Goal: Task Accomplishment & Management: Complete application form

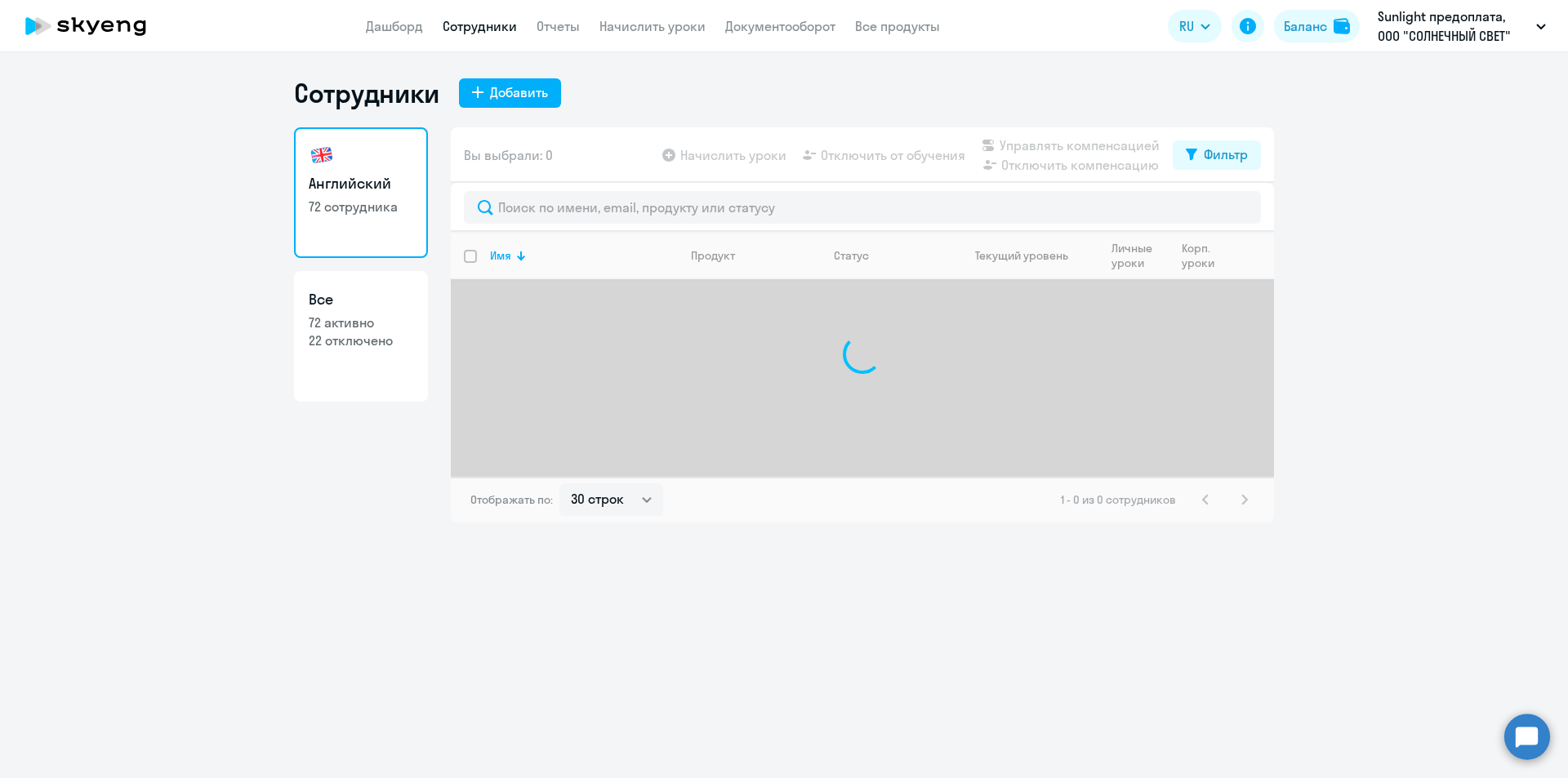
select select "30"
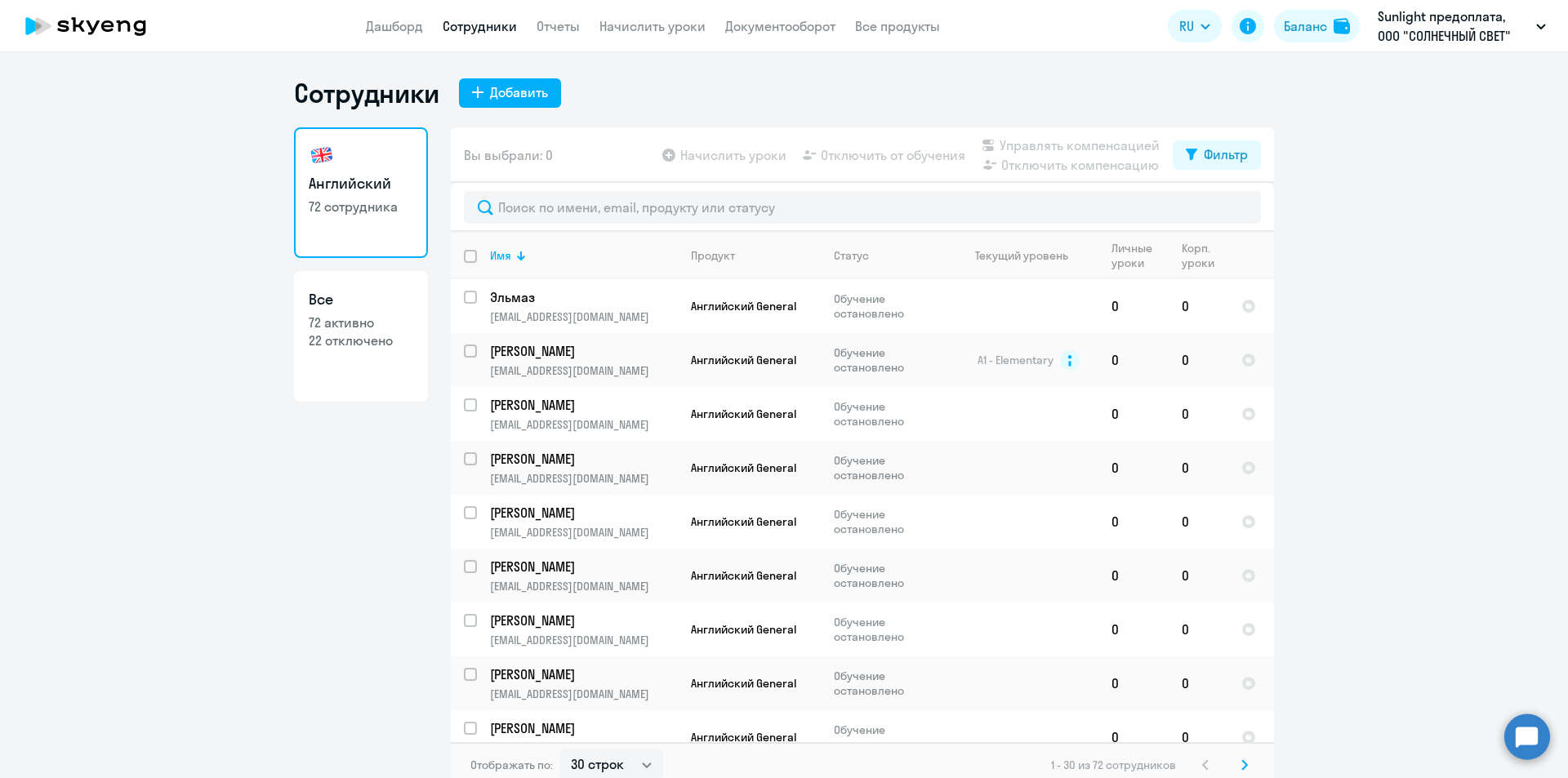
click at [1426, 529] on ng-component "Сотрудники Добавить Английский 72 сотрудника Все 72 активно 22 отключено Вы выб…" at bounding box center [784, 432] width 1568 height 711
click at [514, 92] on div "Добавить" at bounding box center [518, 92] width 58 height 20
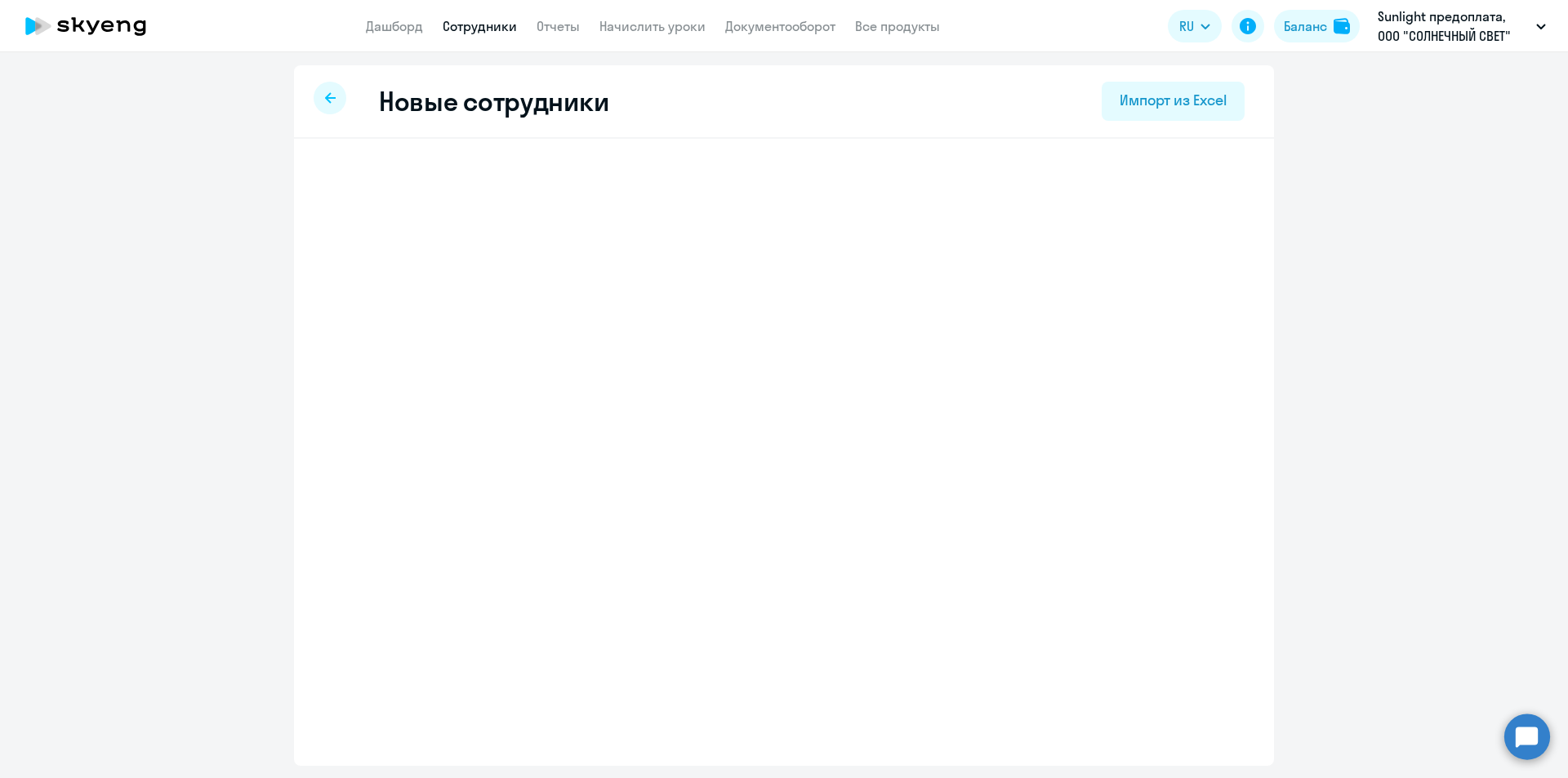
select select "english_adult_not_native_speaker"
select select "3"
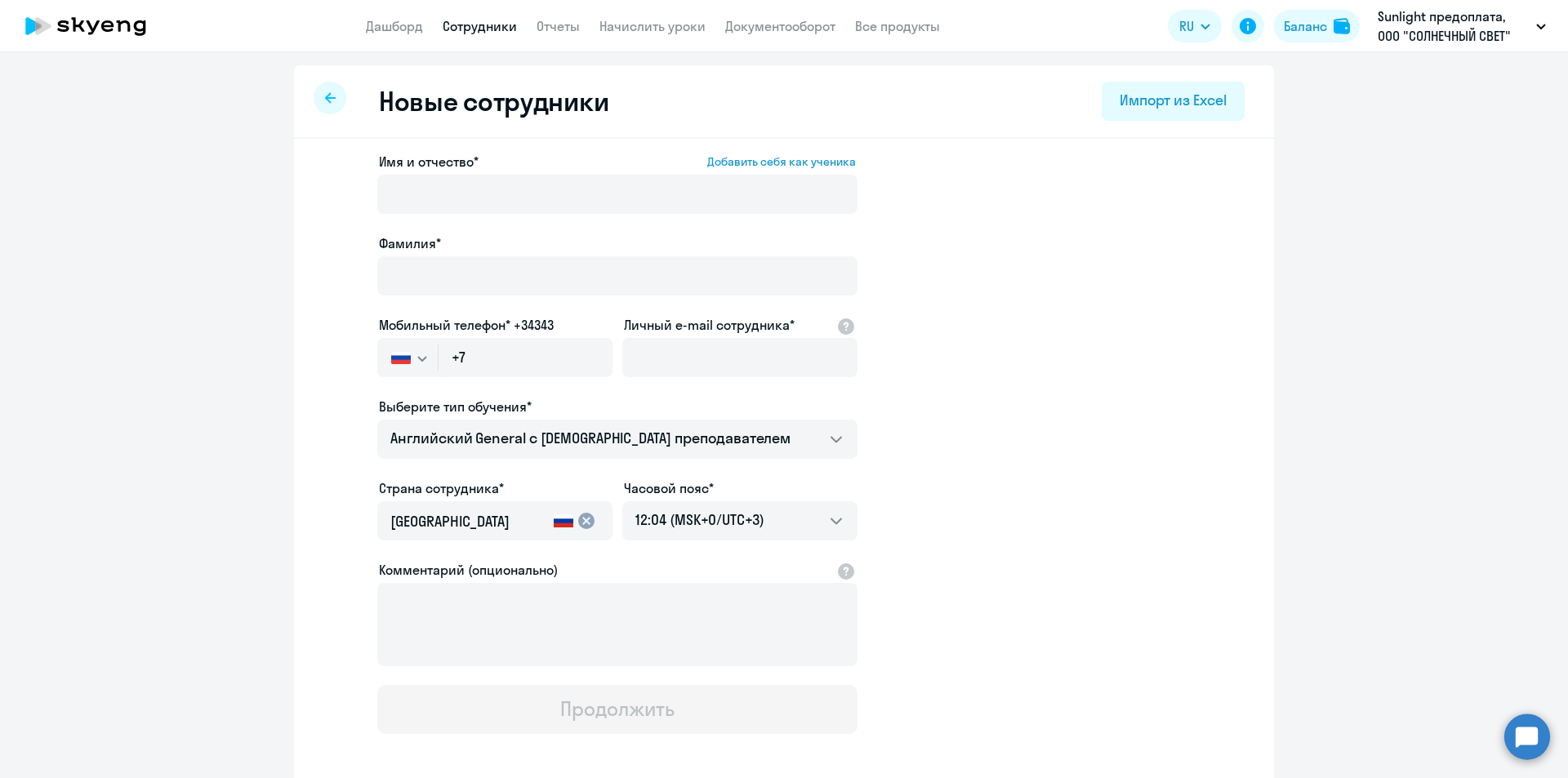
click at [433, 169] on span "Имя и отчество*" at bounding box center [429, 161] width 100 height 20
click at [433, 175] on input "Имя и отчество* Добавить себя как ученика" at bounding box center [617, 194] width 480 height 40
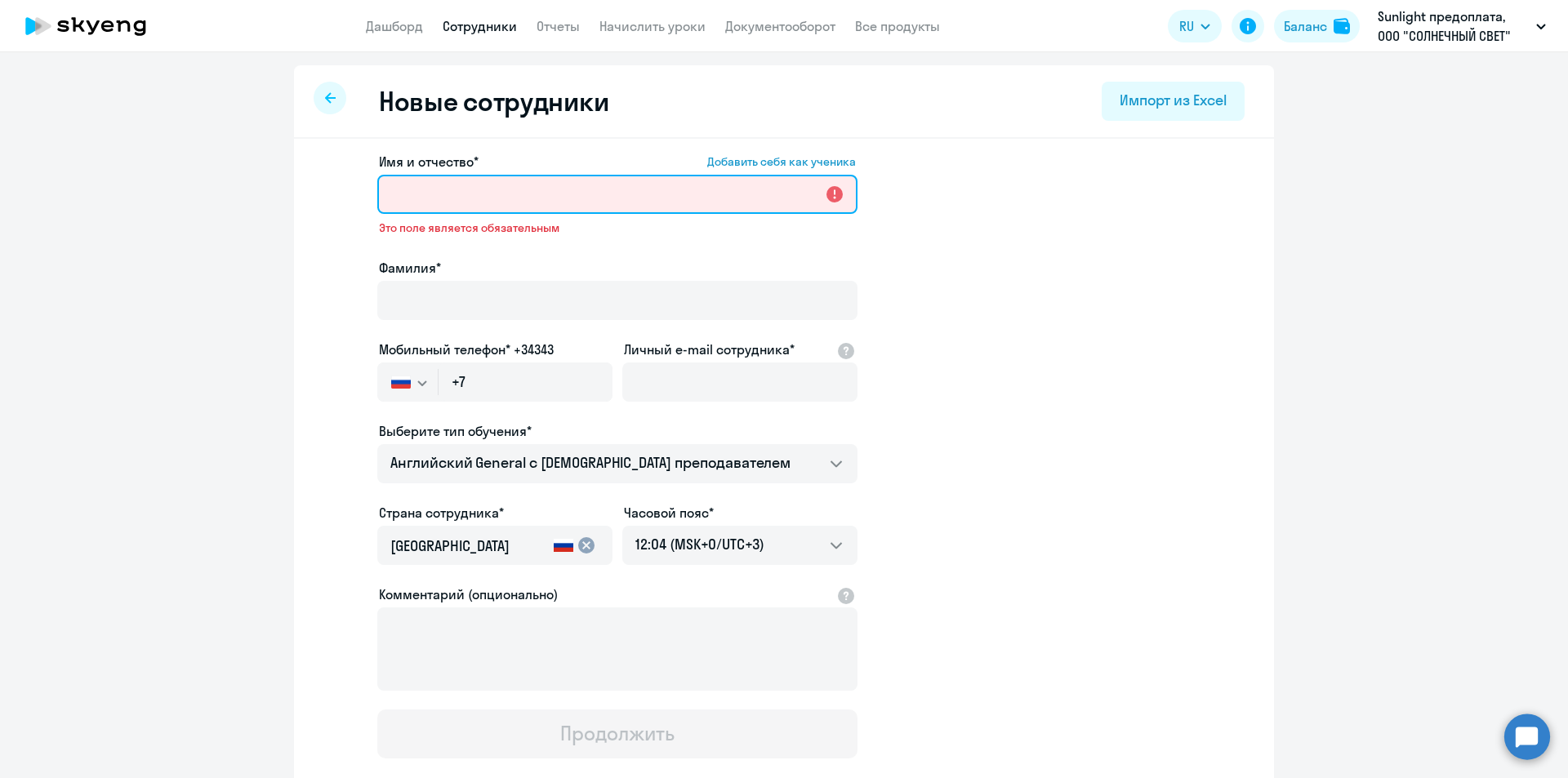
click at [427, 203] on input "Имя и отчество* Добавить себя как ученика" at bounding box center [617, 194] width 480 height 40
paste input "[PERSON_NAME]"
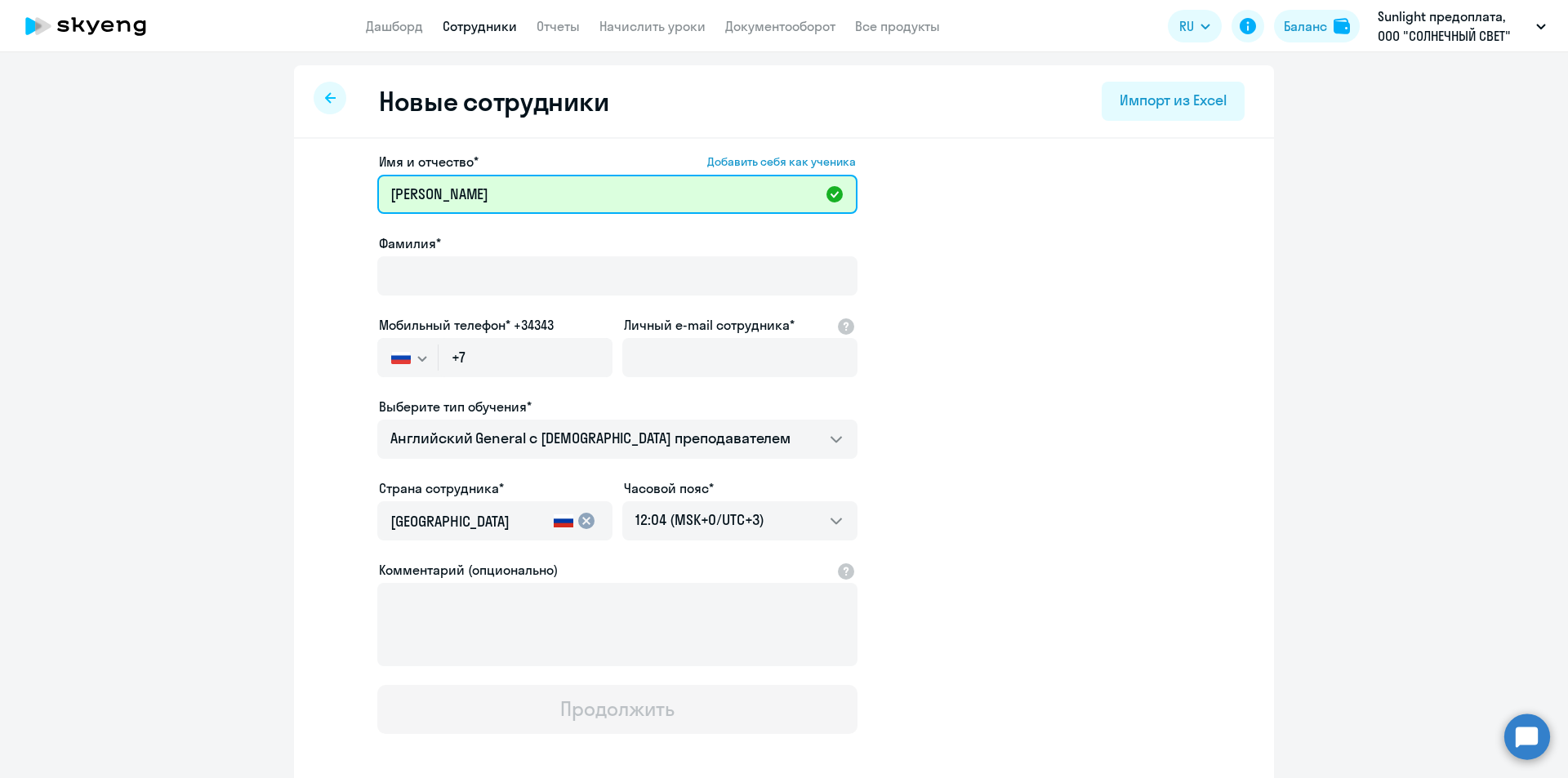
drag, startPoint x: 448, startPoint y: 197, endPoint x: 362, endPoint y: 196, distance: 86.0
click at [362, 196] on app-new-student-form "Имя и отчество* Добавить себя как ученика [PERSON_NAME]* Мобильный телефон* +34…" at bounding box center [784, 442] width 928 height 582
type input "[PERSON_NAME]"
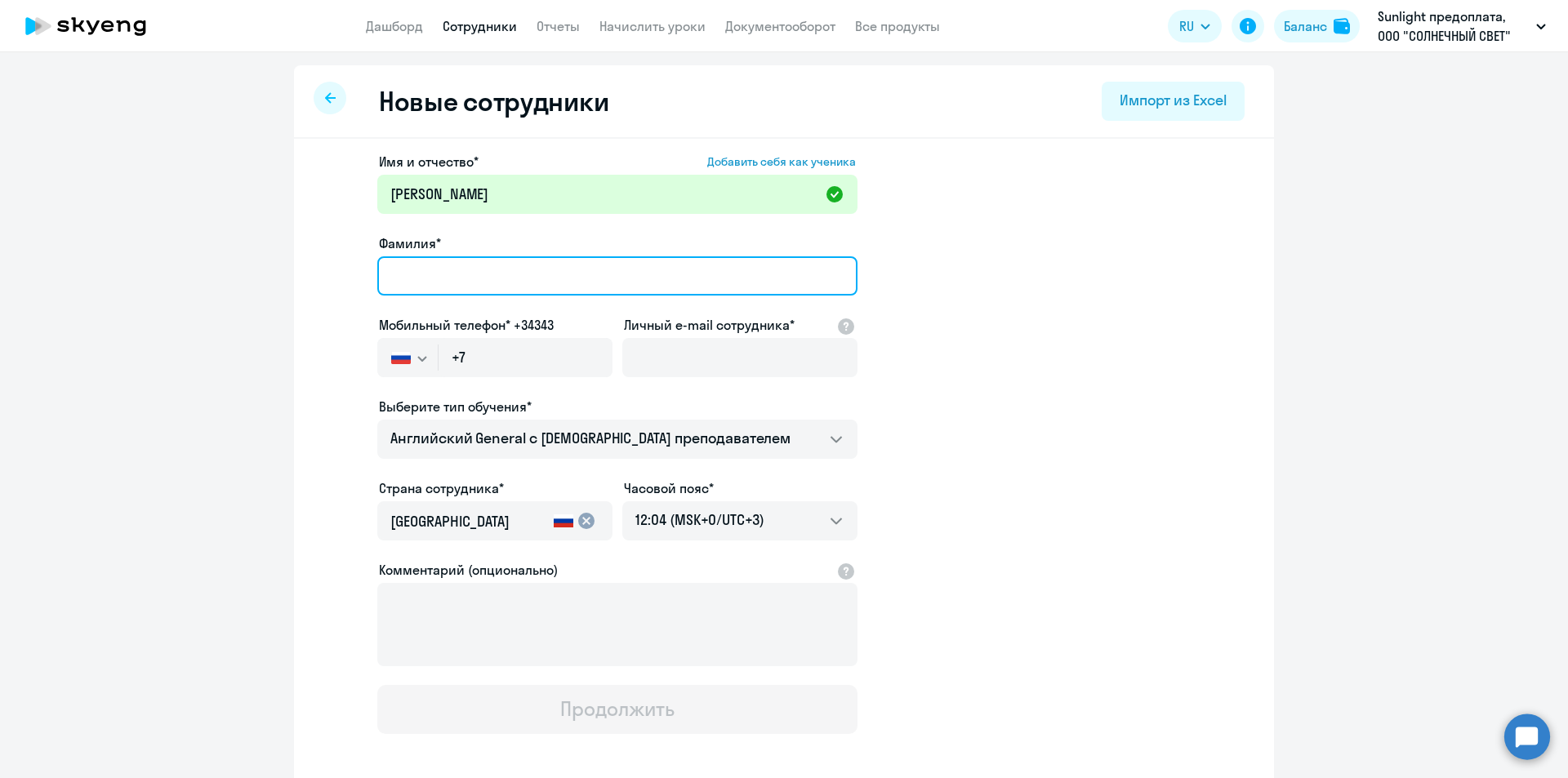
click at [448, 277] on input "Фамилия*" at bounding box center [617, 276] width 480 height 40
paste input "[PERSON_NAME]"
type input "[PERSON_NAME]"
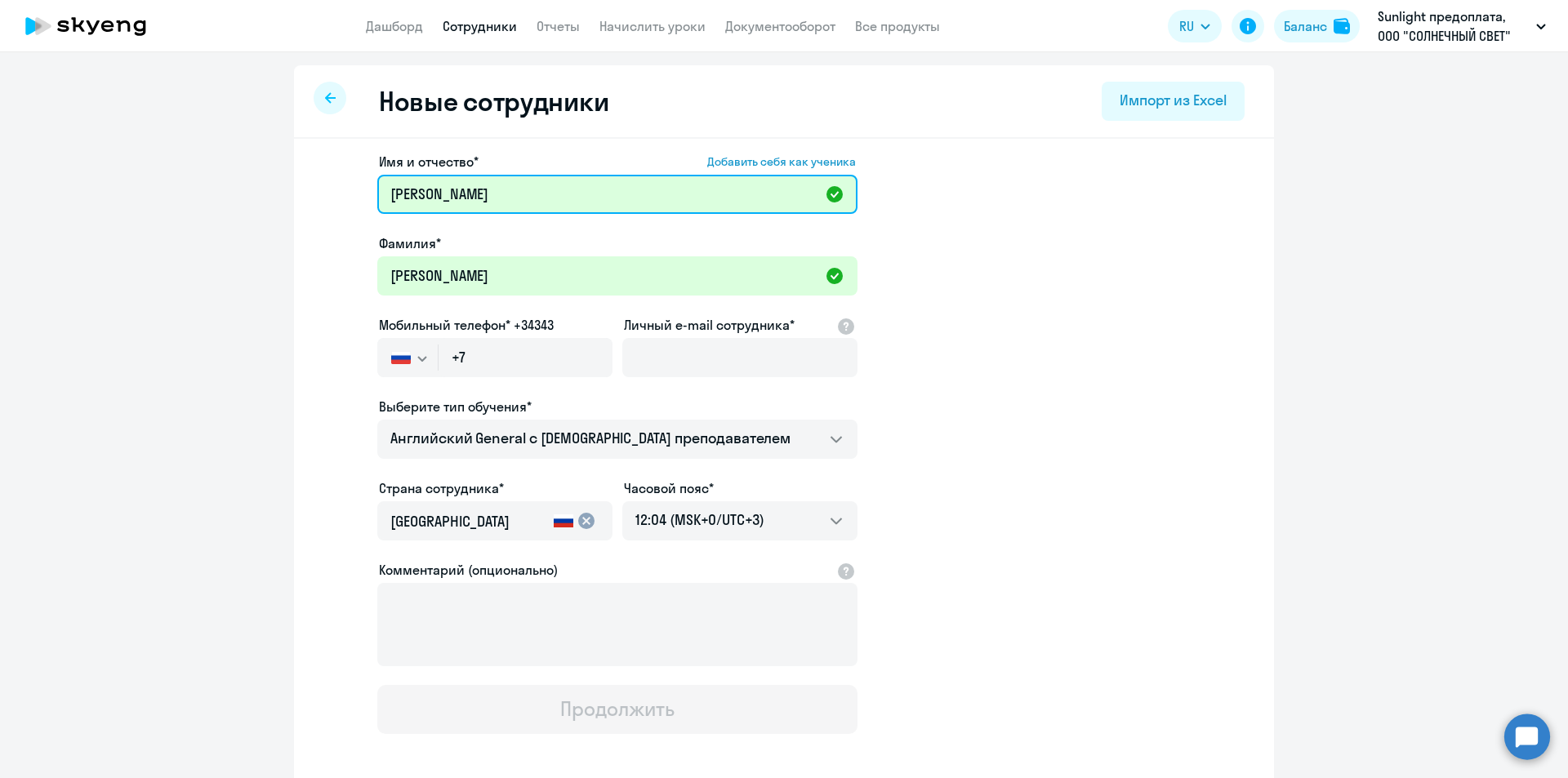
drag, startPoint x: 452, startPoint y: 199, endPoint x: 390, endPoint y: 198, distance: 62.0
click at [390, 198] on input "[PERSON_NAME]" at bounding box center [617, 194] width 480 height 40
type input "[PERSON_NAME]"
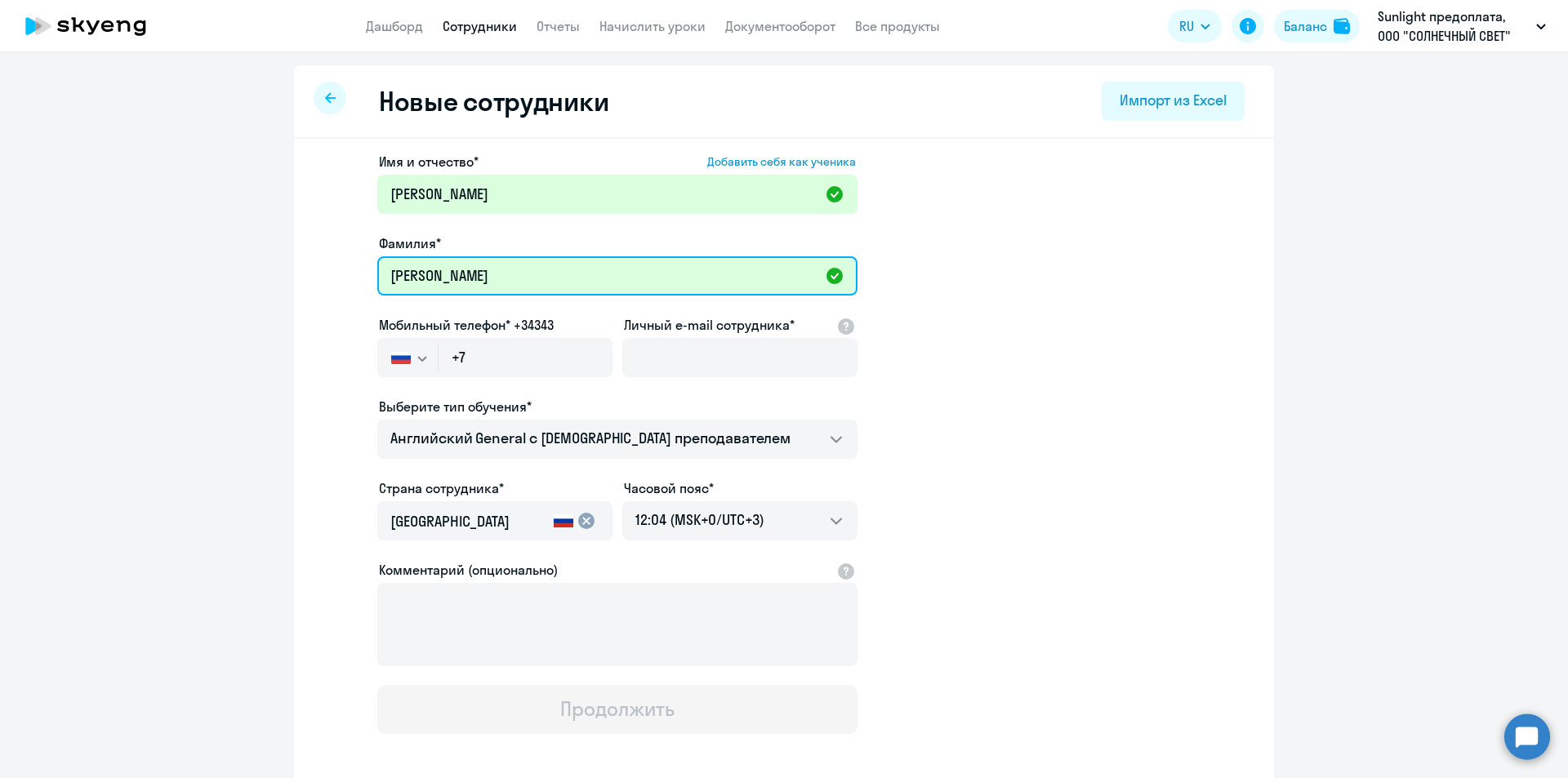
click at [480, 276] on input "[PERSON_NAME]" at bounding box center [617, 276] width 480 height 40
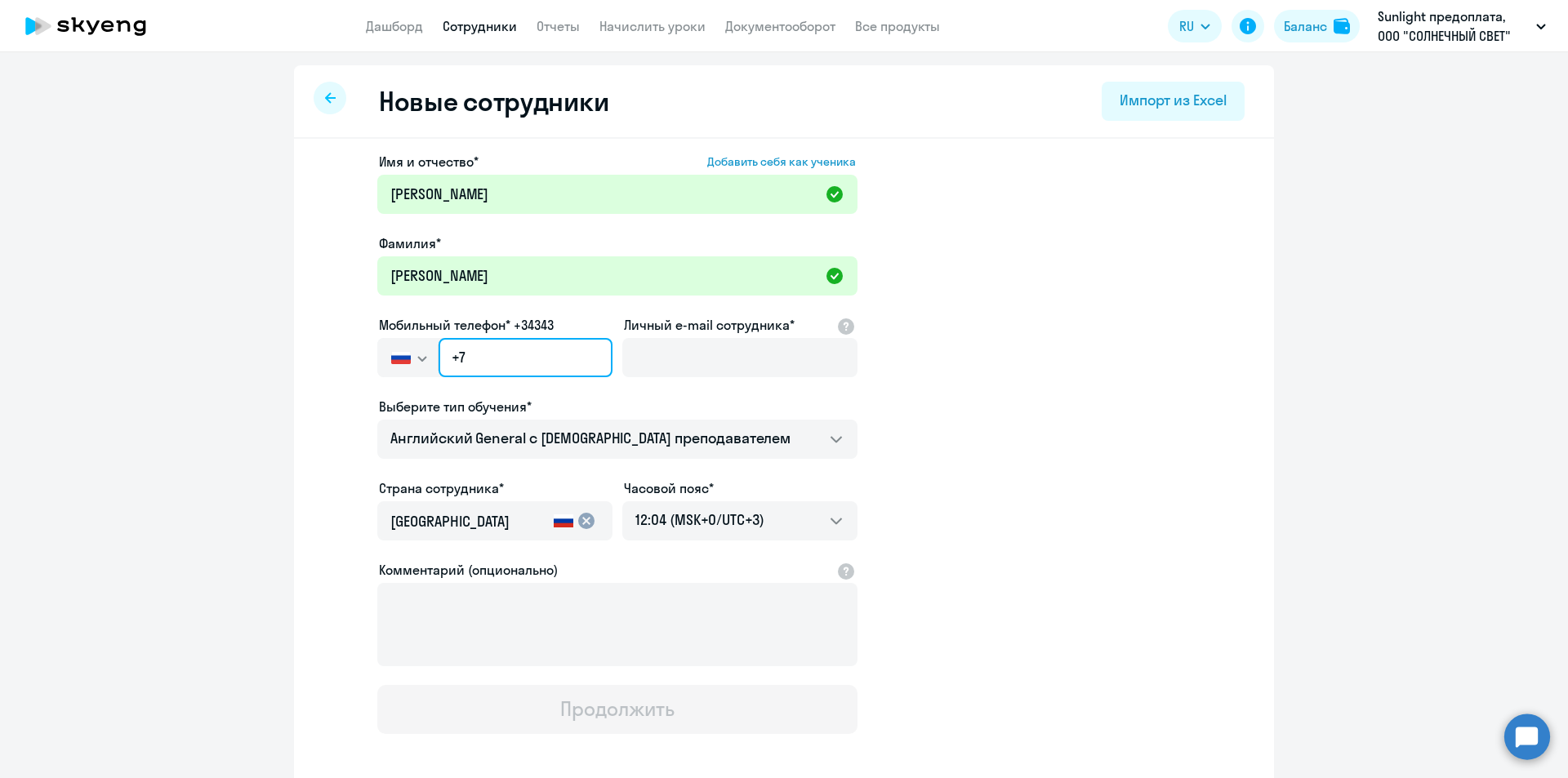
click at [536, 362] on input "+7" at bounding box center [525, 358] width 174 height 40
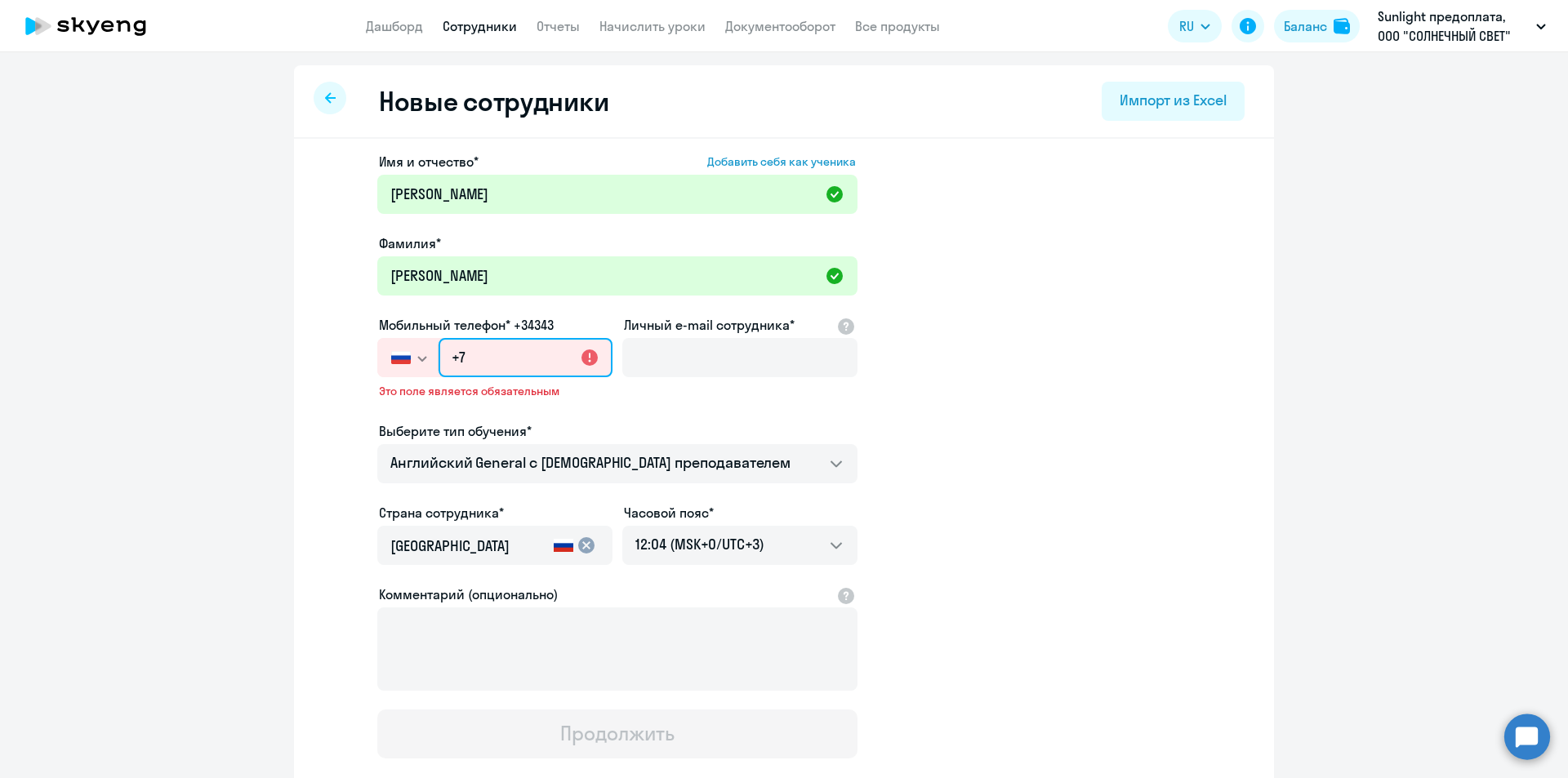
click at [504, 354] on input "+7" at bounding box center [525, 358] width 174 height 40
paste input "[PHONE_NUMBER]"
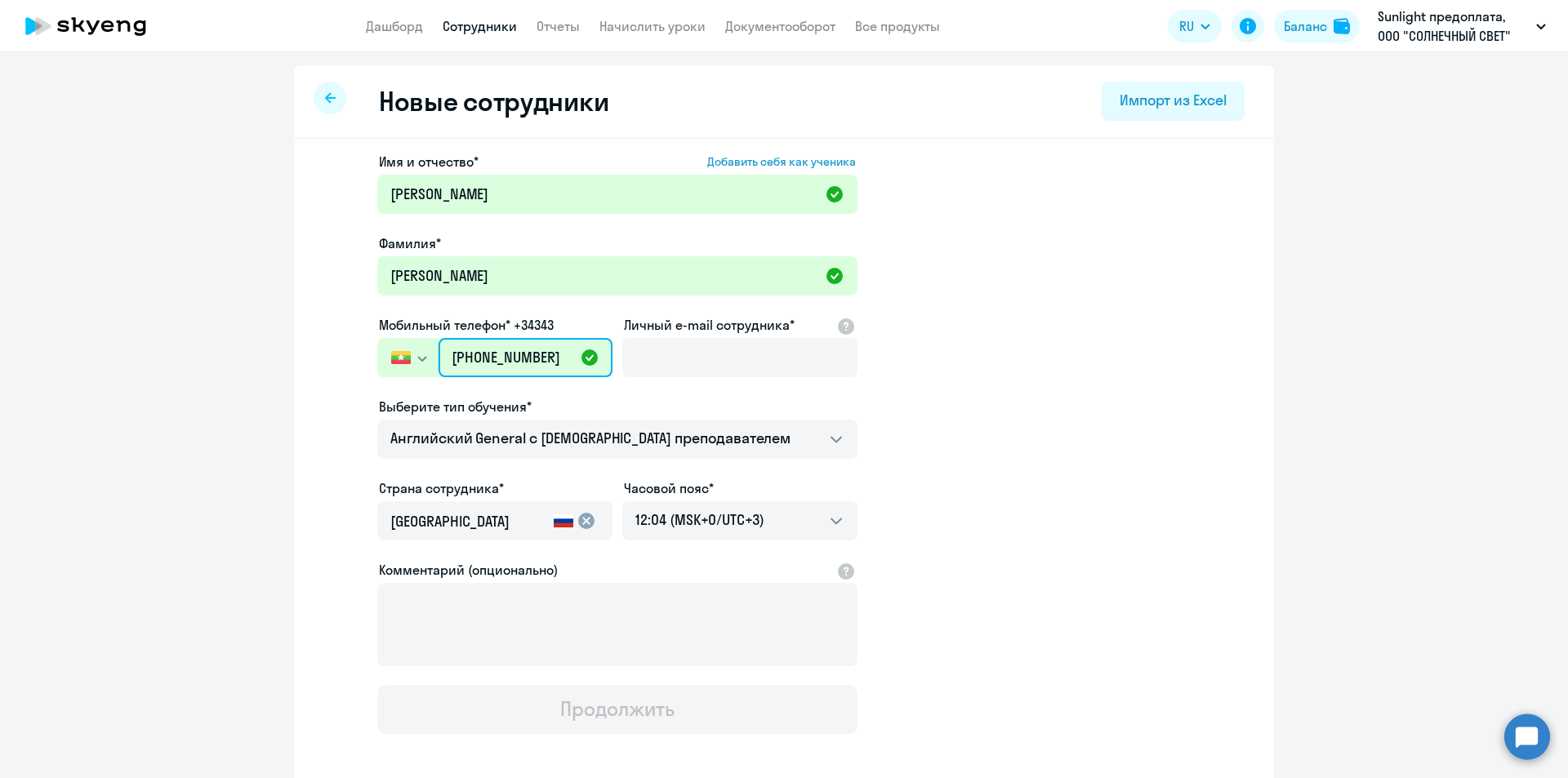
click at [454, 357] on input "[PHONE_NUMBER]" at bounding box center [525, 358] width 174 height 40
drag, startPoint x: 537, startPoint y: 357, endPoint x: 406, endPoint y: 356, distance: 131.0
click at [400, 358] on div "[GEOGRAPHIC_DATA] +7 [GEOGRAPHIC_DATA] +7 [GEOGRAPHIC_DATA] +380 [GEOGRAPHIC_DA…" at bounding box center [494, 358] width 235 height 40
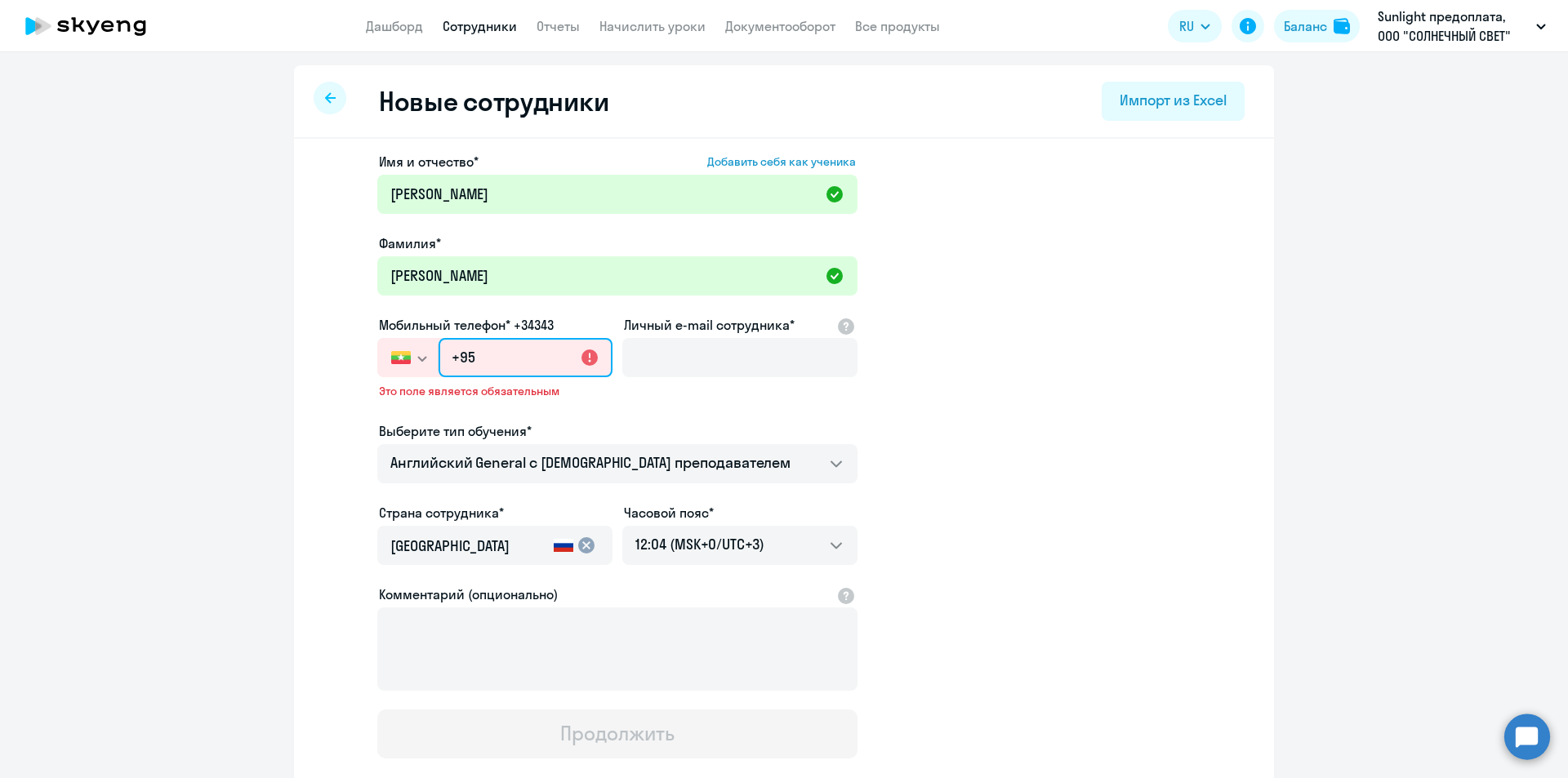
click at [443, 365] on input "+95" at bounding box center [525, 358] width 174 height 40
click at [454, 361] on input "+95" at bounding box center [525, 358] width 174 height 40
click at [452, 361] on input "+95" at bounding box center [525, 358] width 174 height 40
click at [425, 361] on button "button" at bounding box center [407, 358] width 60 height 40
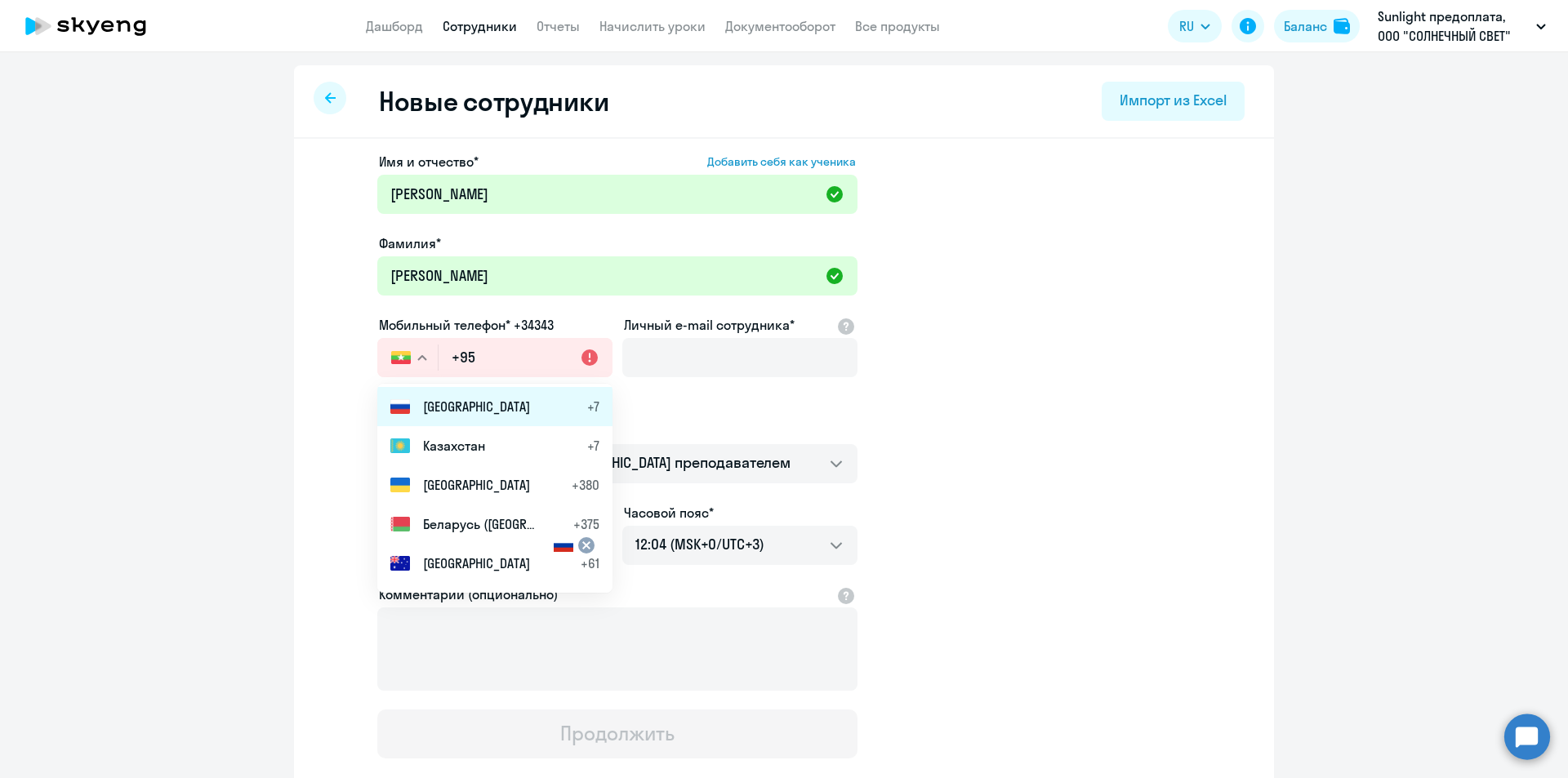
click at [461, 411] on span "[GEOGRAPHIC_DATA]" at bounding box center [476, 406] width 107 height 20
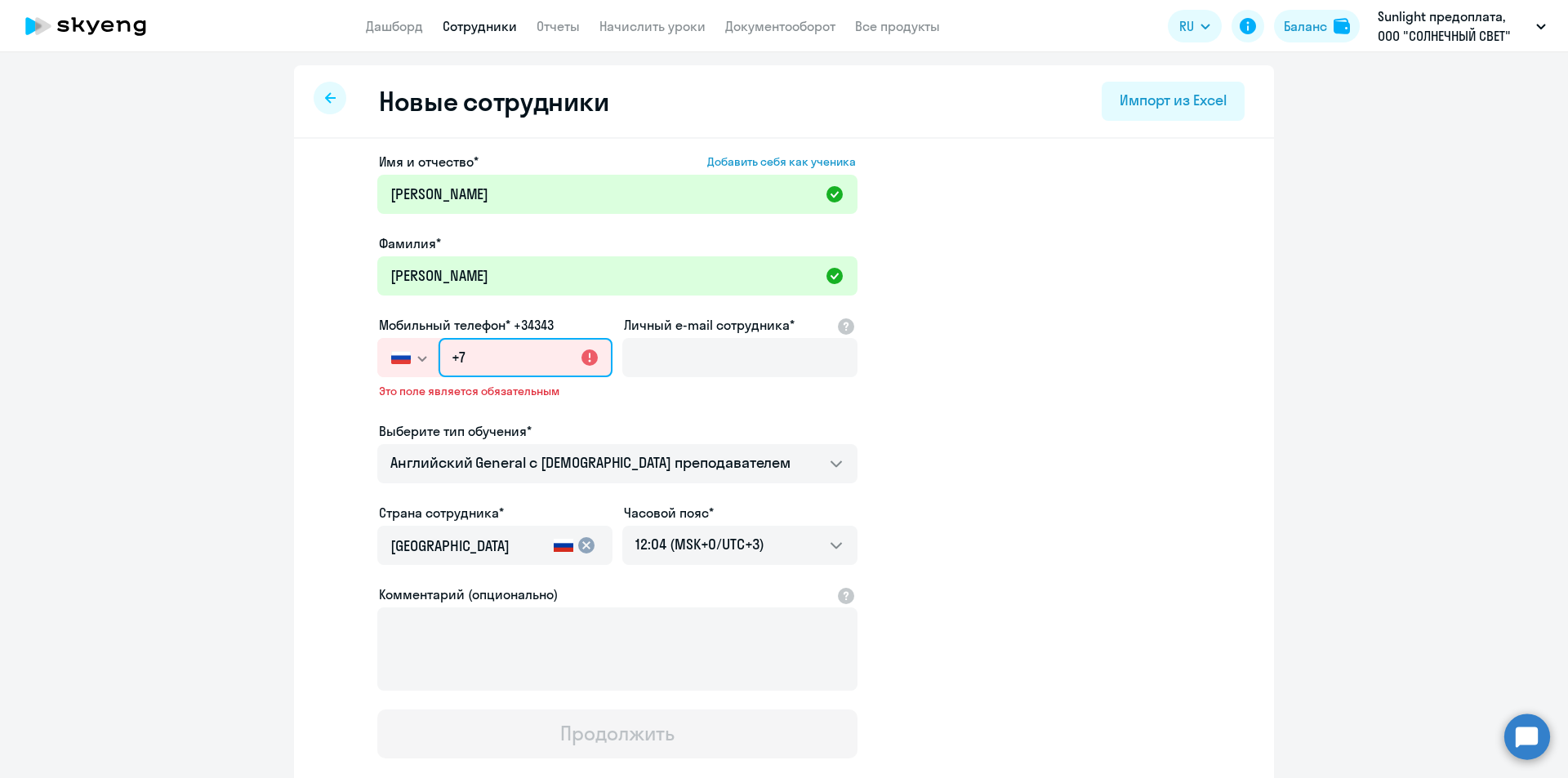
click at [508, 364] on input "+7" at bounding box center [525, 358] width 174 height 40
click at [493, 349] on input "+7" at bounding box center [525, 358] width 174 height 40
click at [526, 368] on input "+7 953" at bounding box center [525, 358] width 174 height 40
click at [536, 355] on input "[PHONE_NUMBER]" at bounding box center [525, 358] width 174 height 40
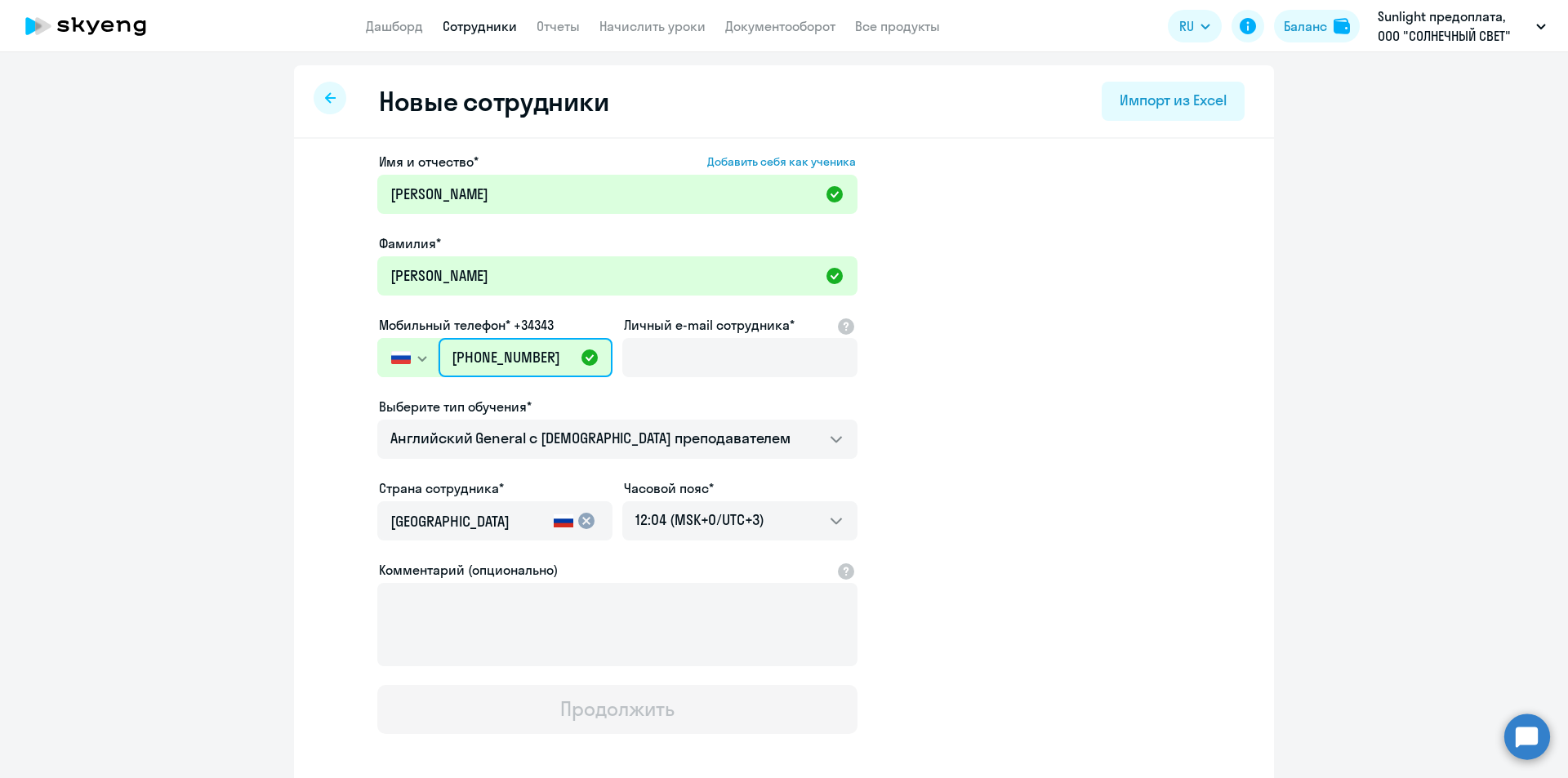
type input "[PHONE_NUMBER]"
click at [304, 465] on div "Имя и отчество* Добавить себя как ученика [PERSON_NAME]* [PERSON_NAME] [PERSON_…" at bounding box center [784, 497] width 980 height 718
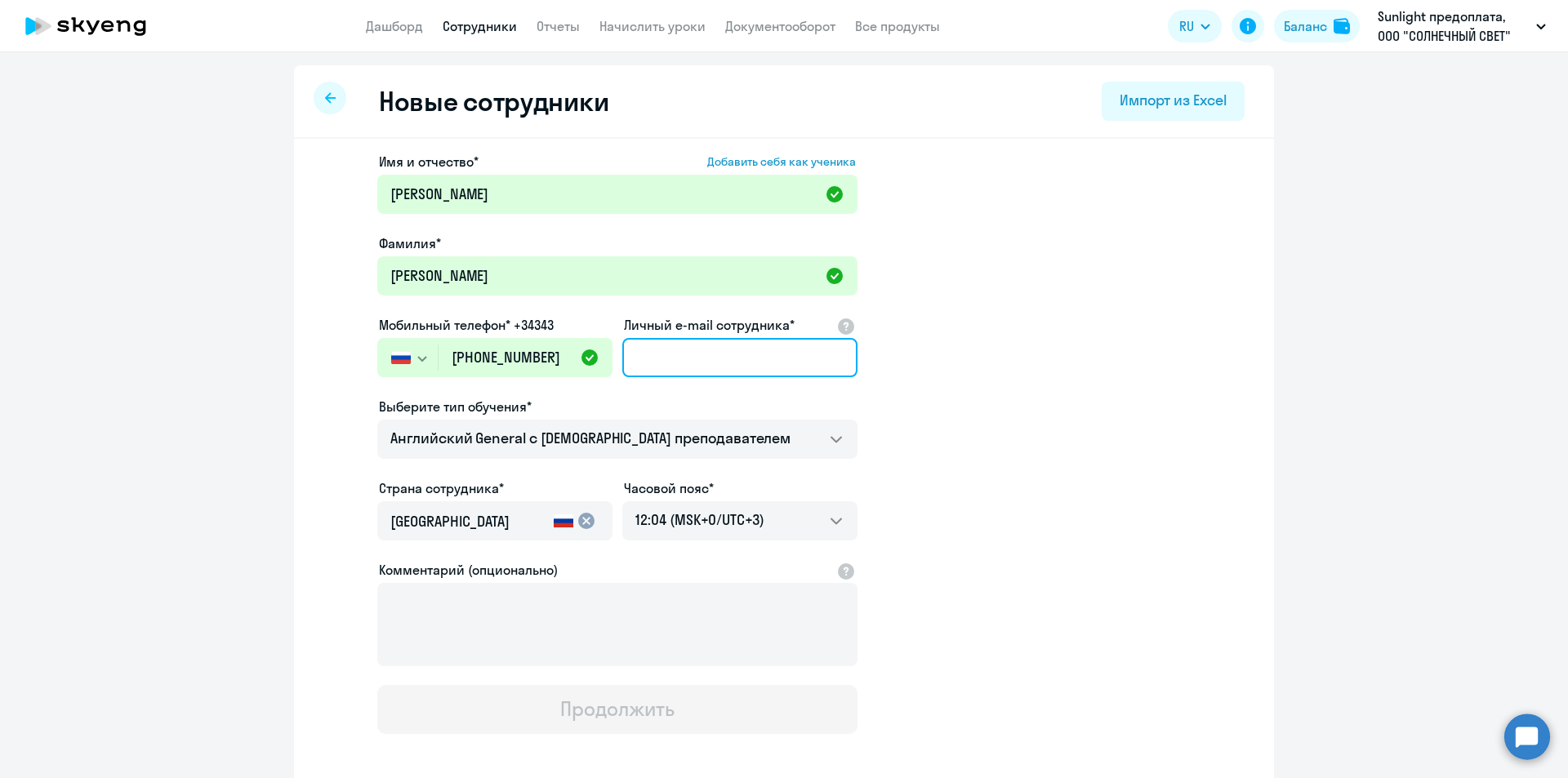
drag, startPoint x: 753, startPoint y: 355, endPoint x: 751, endPoint y: 364, distance: 9.2
click at [753, 357] on input "Личный e-mail сотрудника*" at bounding box center [740, 358] width 235 height 40
paste input "[EMAIL_ADDRESS][DOMAIN_NAME]"
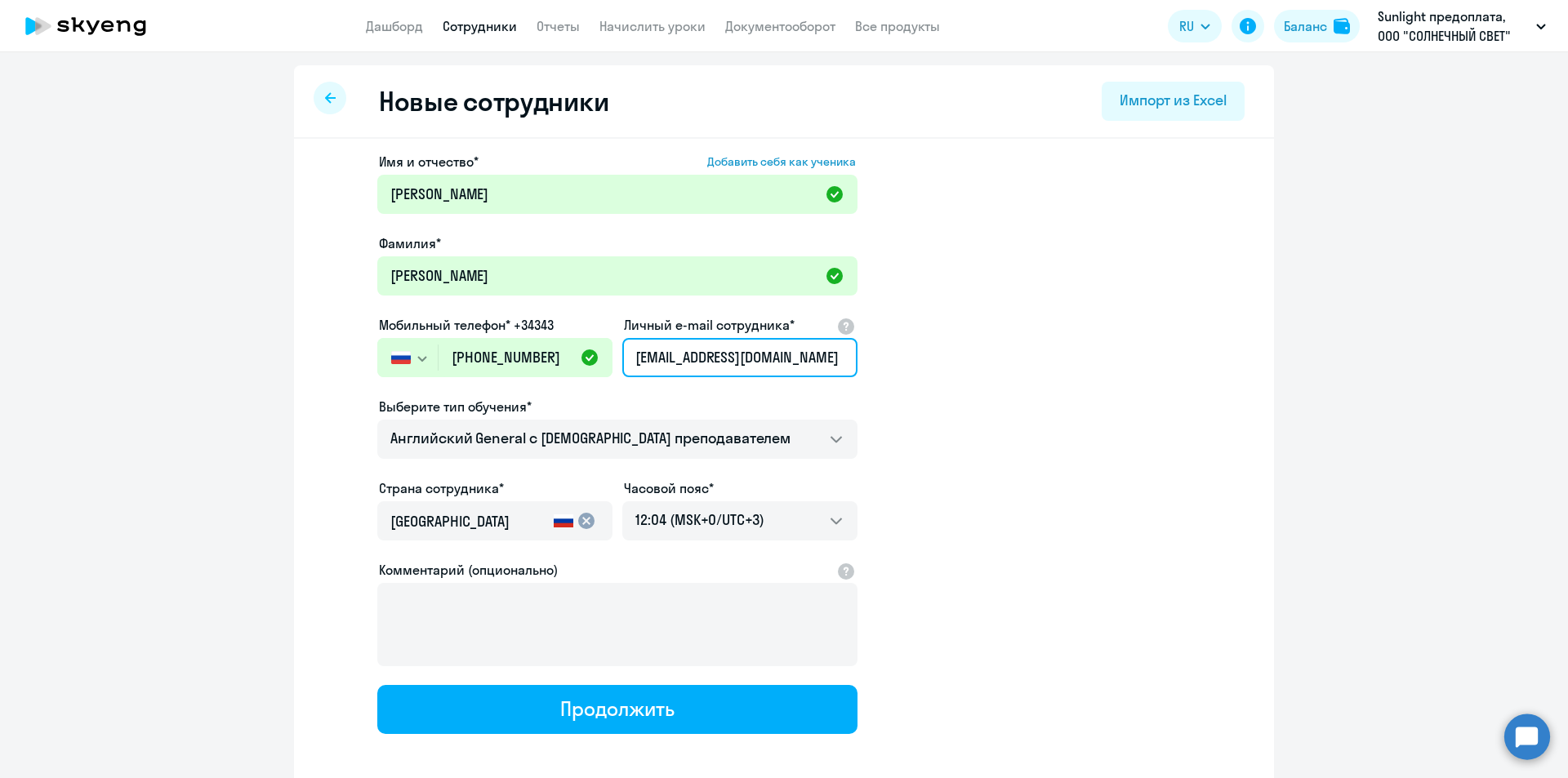
type input "[EMAIL_ADDRESS][DOMAIN_NAME]"
click at [1007, 421] on app-new-student-form "Имя и отчество* Добавить себя как ученика [PERSON_NAME]* [PERSON_NAME] [PERSON_…" at bounding box center [784, 442] width 928 height 582
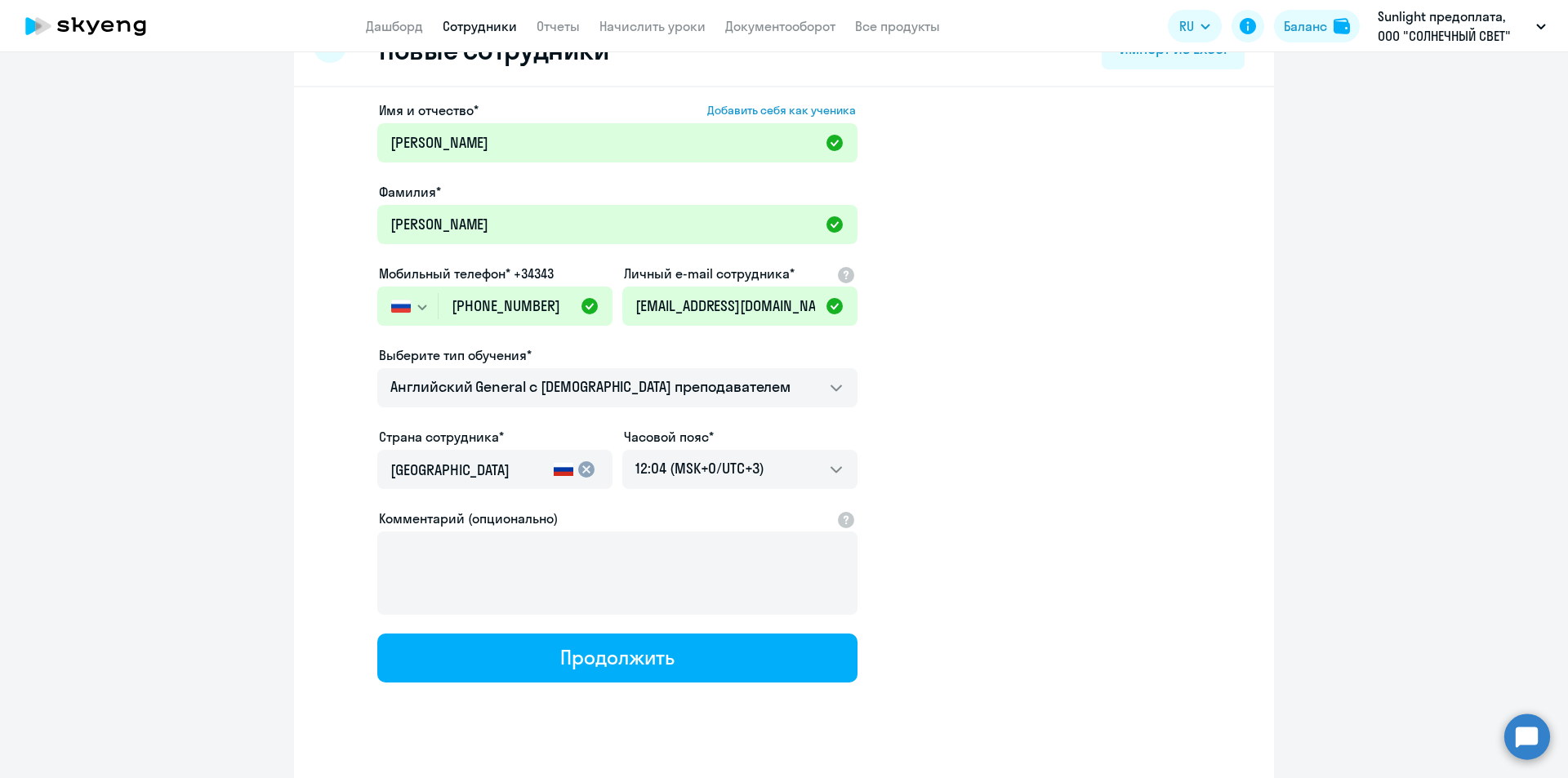
scroll to position [77, 0]
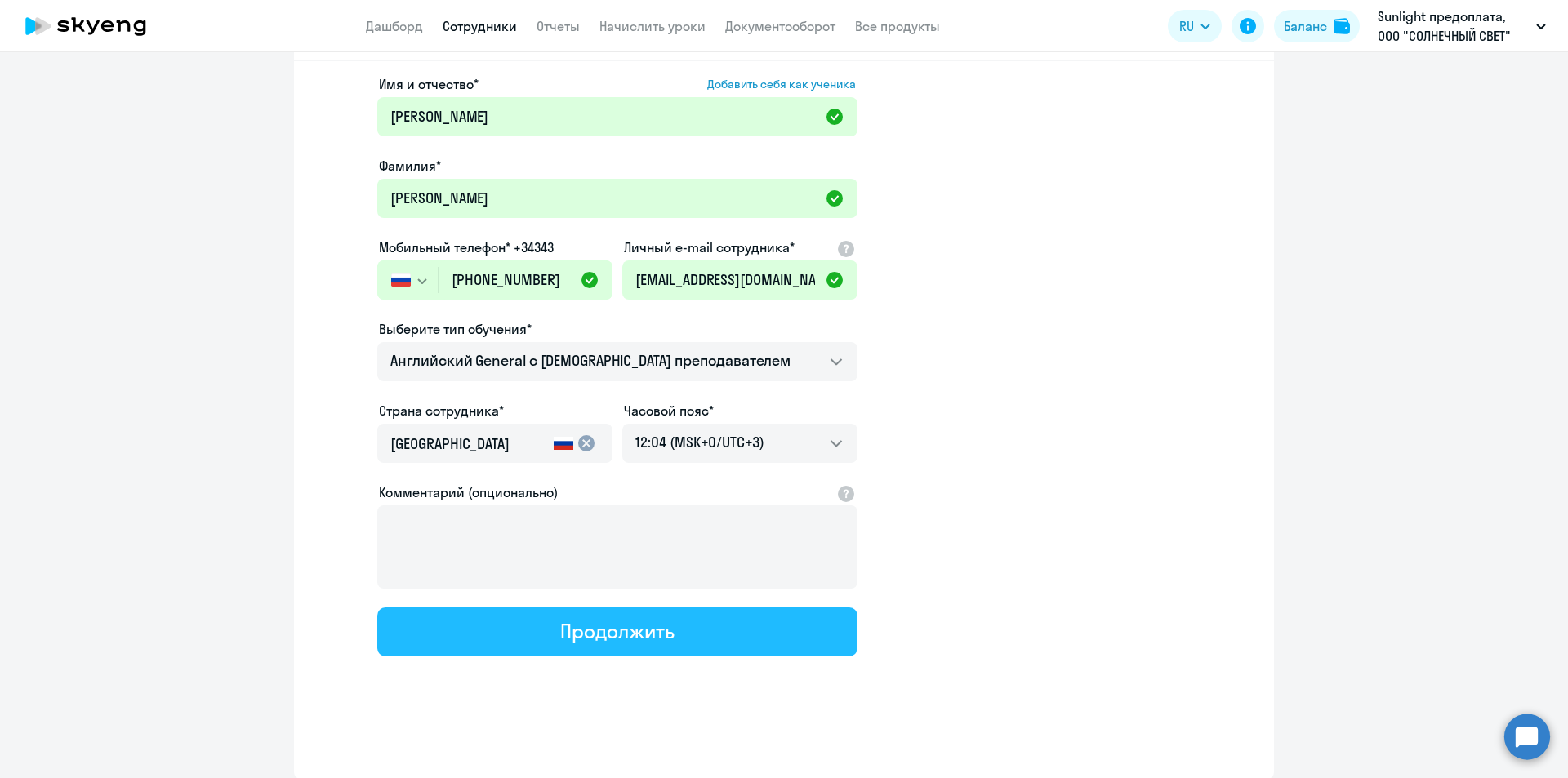
click at [651, 619] on div "Продолжить" at bounding box center [617, 631] width 114 height 26
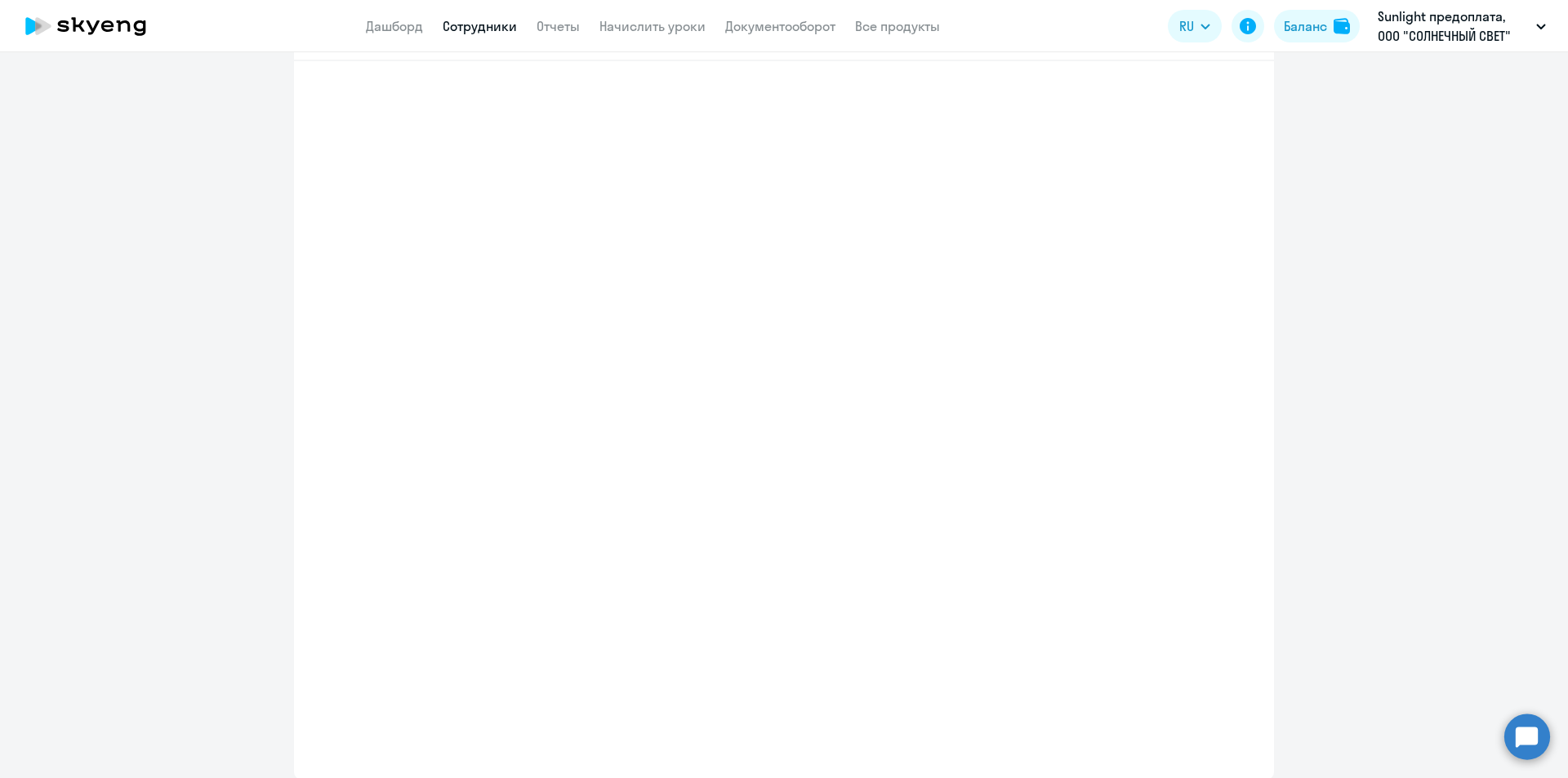
select select "english_adult_not_native_speaker"
select select "3"
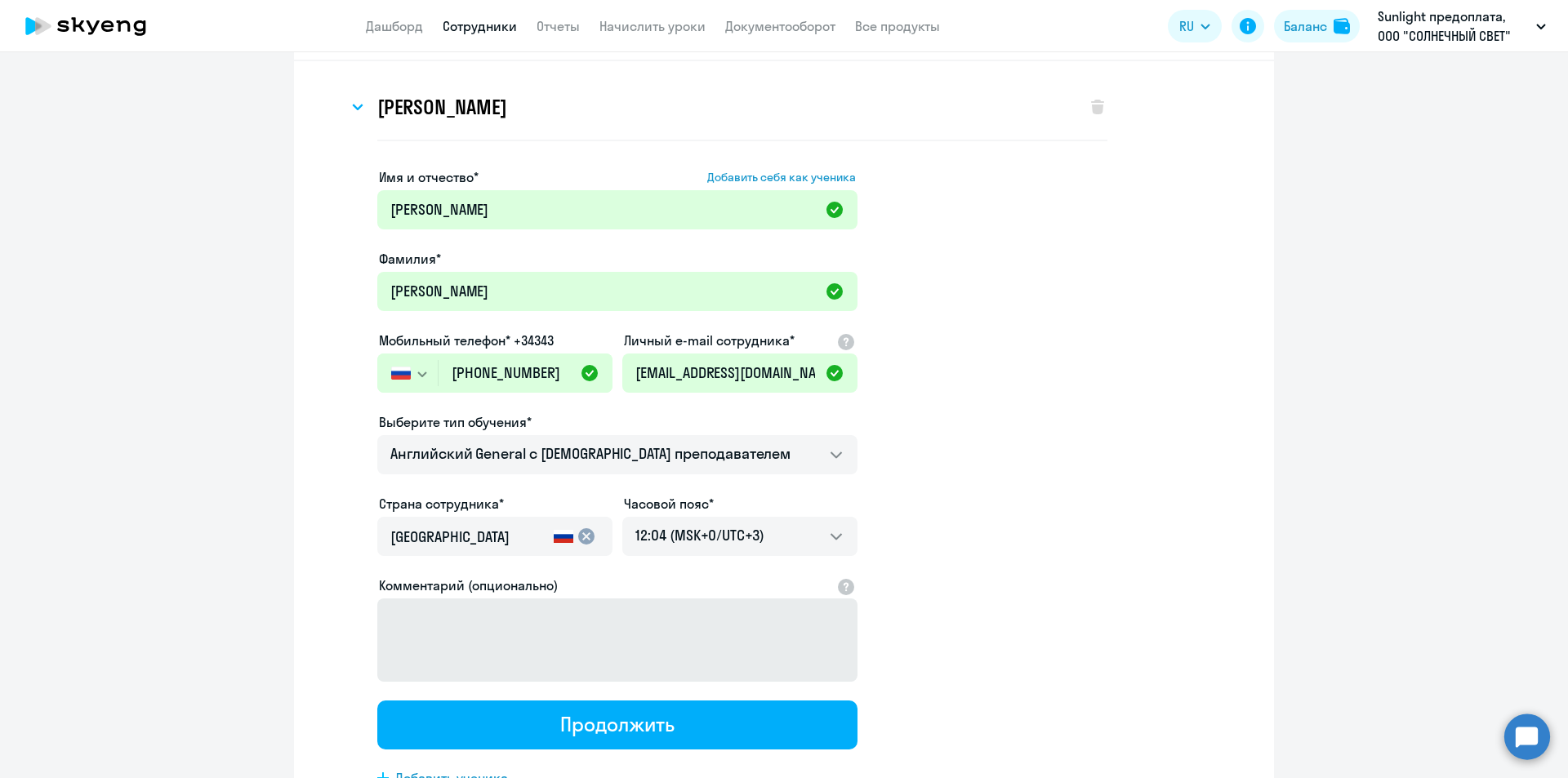
scroll to position [0, 0]
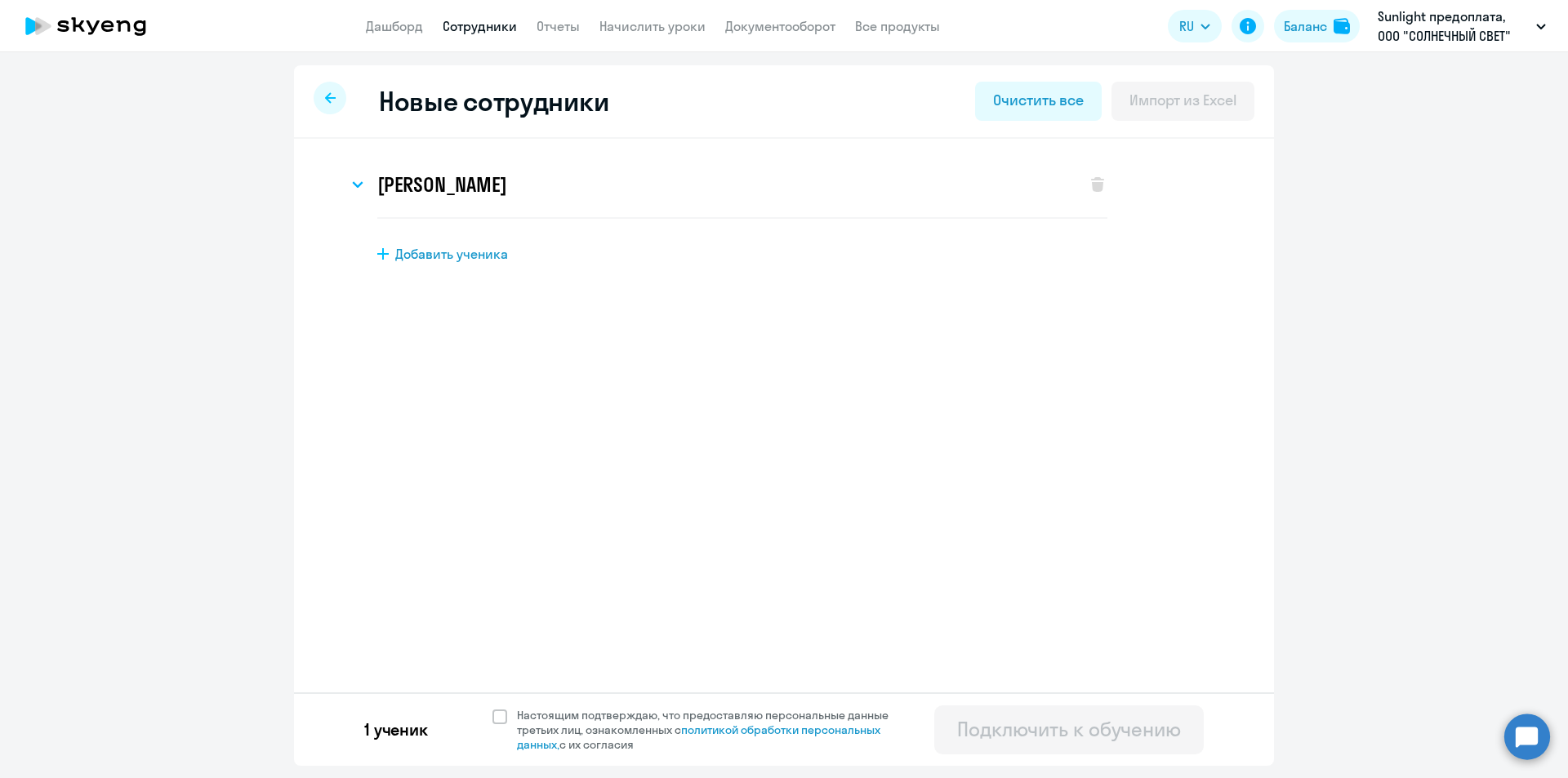
click at [344, 186] on div "[PERSON_NAME] Имя и отчество* Добавить себя как ученика [PERSON_NAME]* [PERSON_…" at bounding box center [784, 188] width 928 height 73
click at [497, 726] on label "Настоящим подтверждаю, что предоставляю персональные данные третьих лиц, ознако…" at bounding box center [700, 729] width 416 height 44
click at [493, 707] on input "Настоящим подтверждаю, что предоставляю персональные данные третьих лиц, ознако…" at bounding box center [492, 707] width 1 height 1
checkbox input "true"
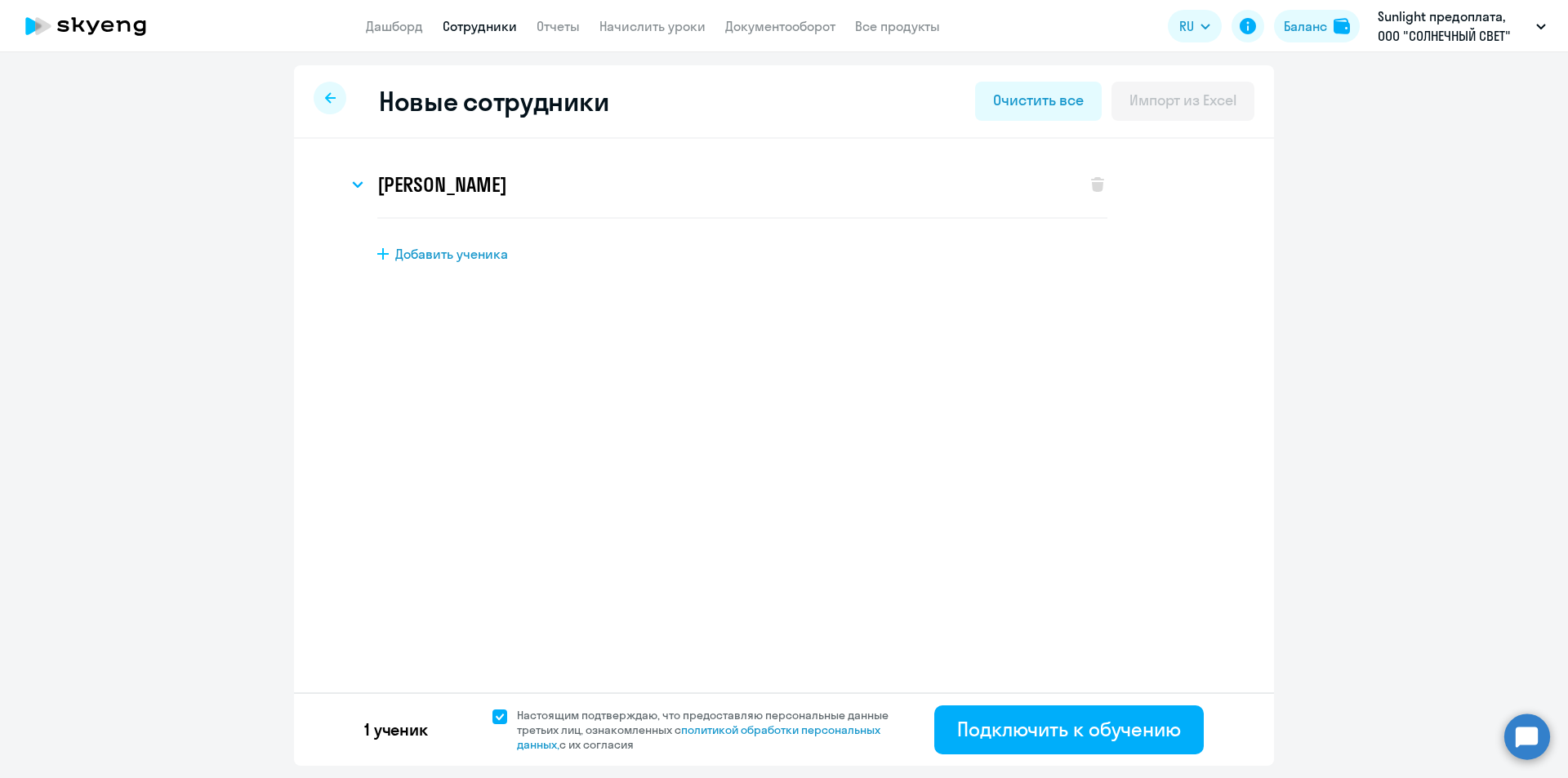
click at [1224, 752] on div "1 ученик Настоящим подтверждаю, что предоставляю персональные данные третьих ли…" at bounding box center [784, 728] width 980 height 73
click at [1156, 741] on div "Подключить к обучению" at bounding box center [1069, 729] width 224 height 26
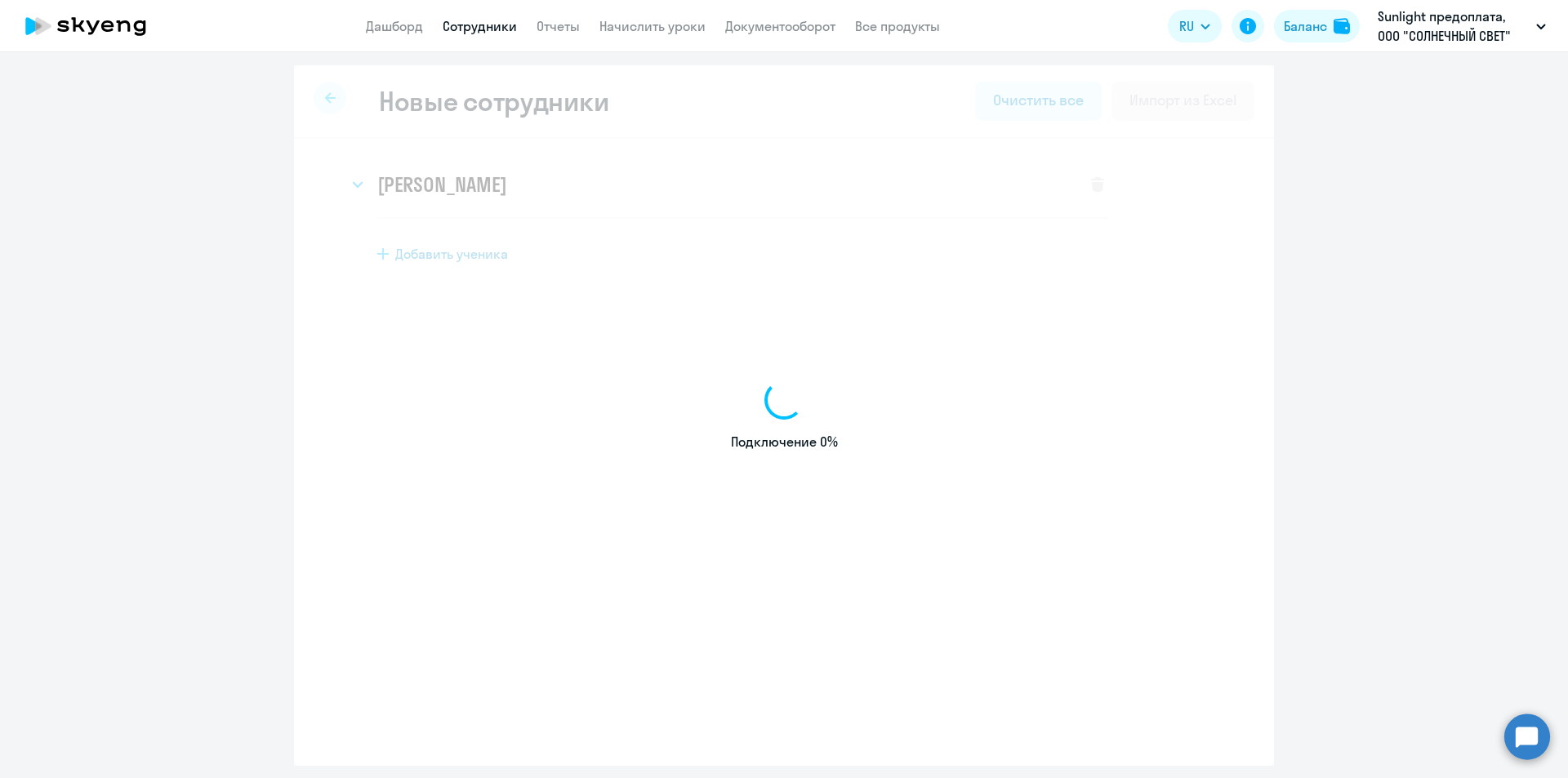
select select "english_adult_not_native_speaker"
select select "3"
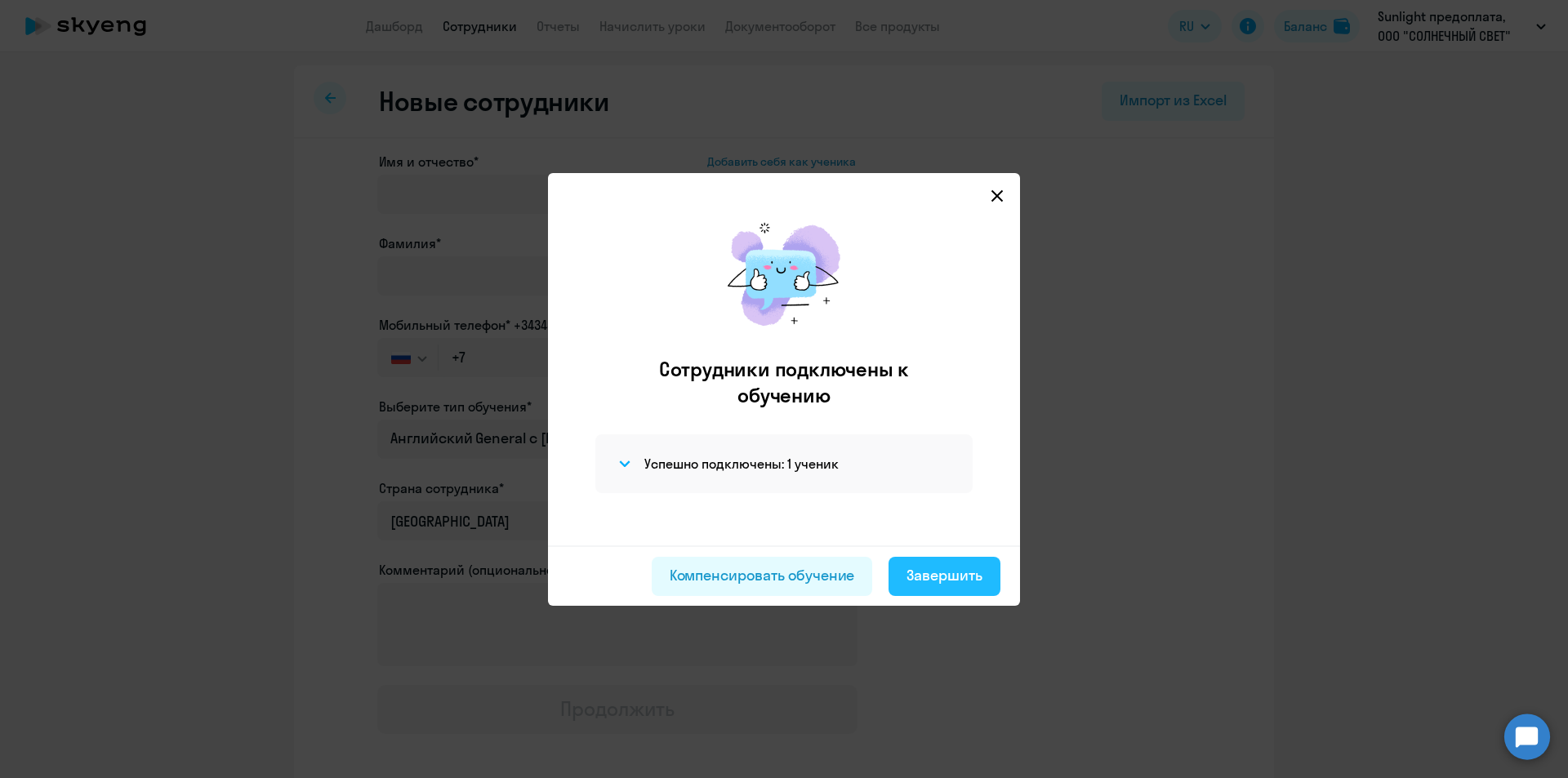
click at [963, 586] on button "Завершить" at bounding box center [945, 577] width 112 height 40
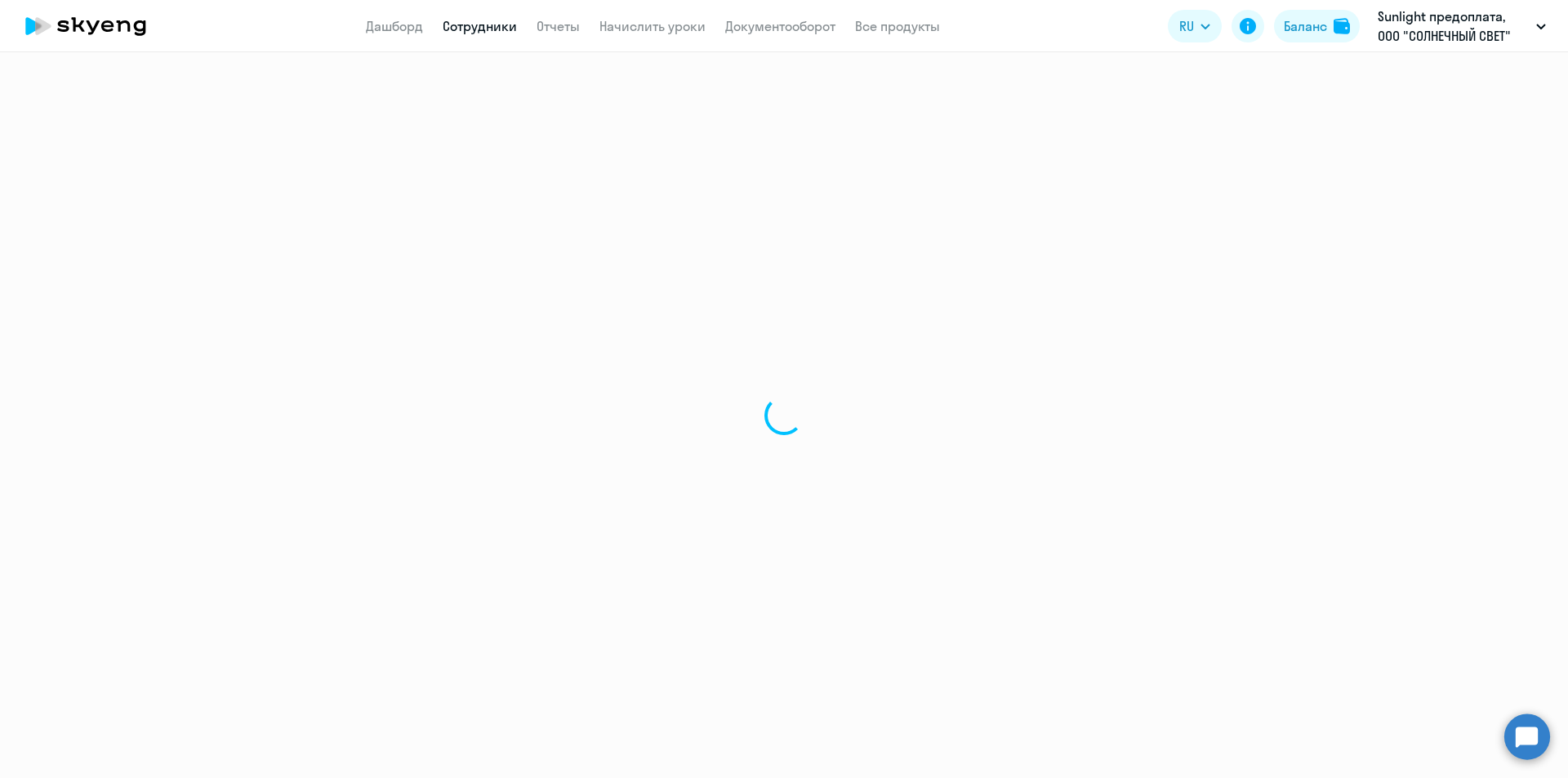
select select "30"
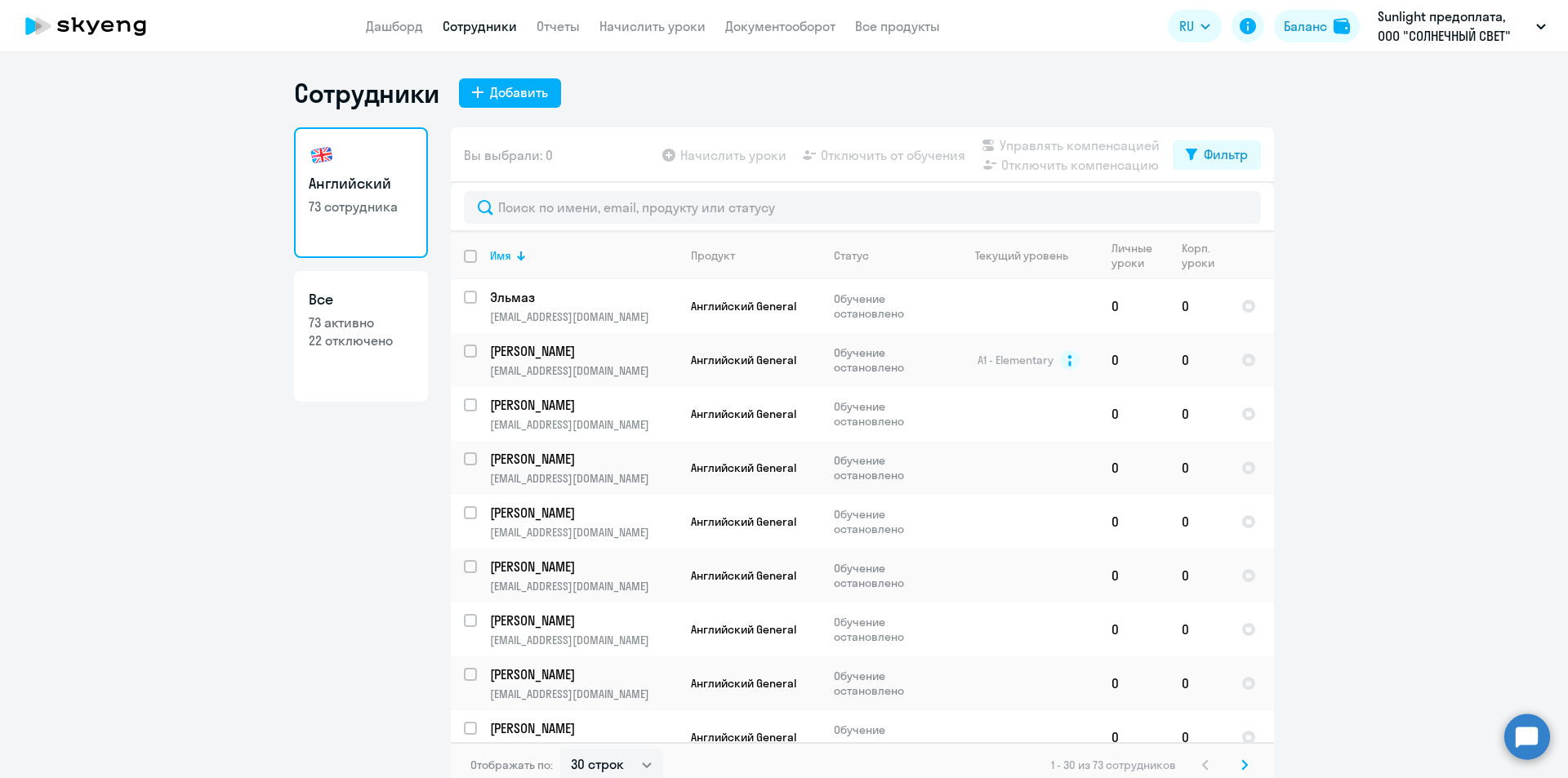
click at [206, 709] on ng-component "Сотрудники Добавить Английский 73 сотрудника Все 73 активно 22 отключено Вы выб…" at bounding box center [784, 432] width 1568 height 711
